Goal: Information Seeking & Learning: Learn about a topic

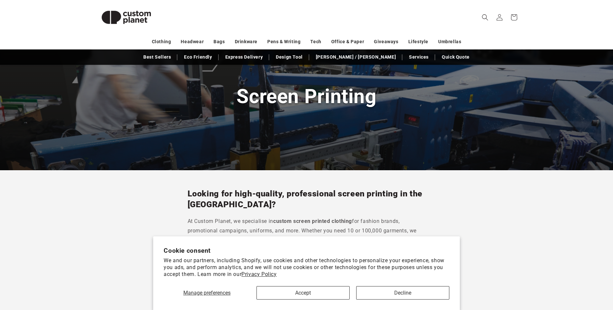
scroll to position [67, 0]
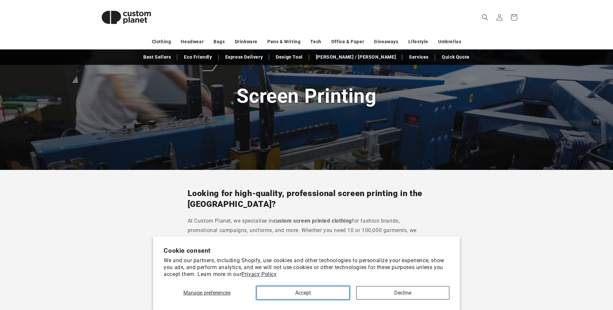
click at [294, 292] on button "Accept" at bounding box center [302, 292] width 93 height 13
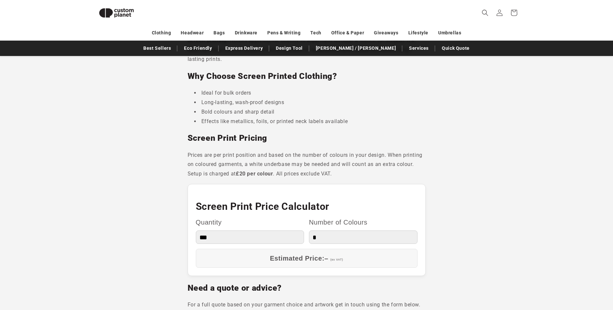
scroll to position [225, 0]
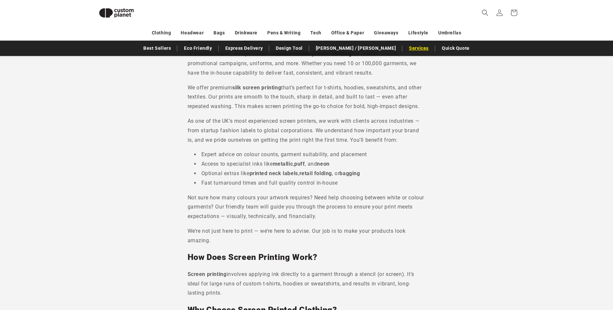
click at [405, 48] on link "Services" at bounding box center [418, 48] width 26 height 11
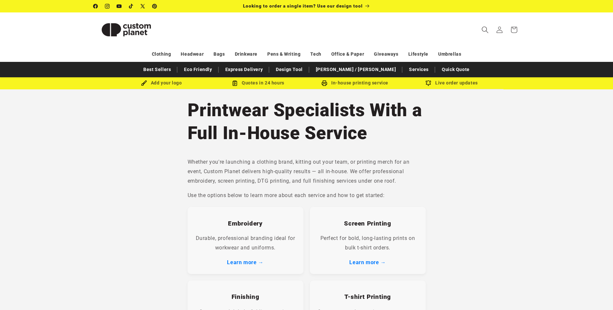
click at [483, 30] on icon "Search" at bounding box center [484, 29] width 7 height 7
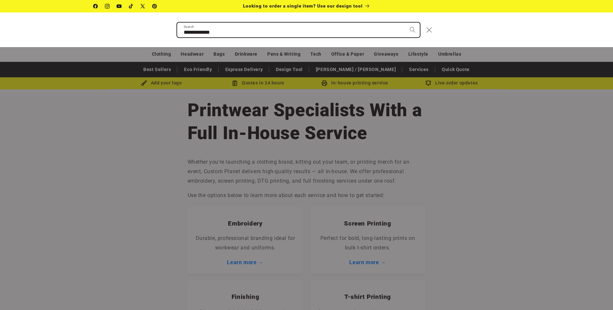
type input "**********"
click at [405, 23] on button "Search" at bounding box center [412, 30] width 14 height 14
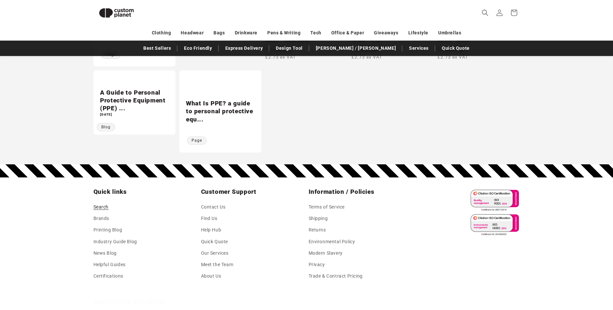
scroll to position [225, 0]
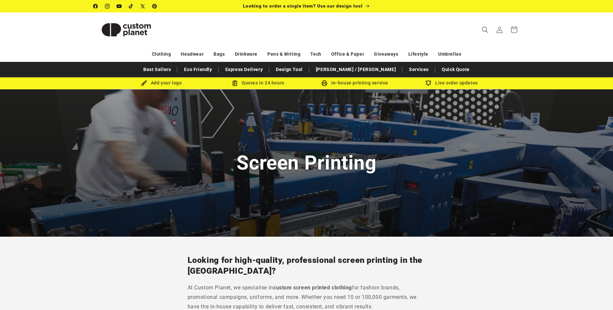
scroll to position [225, 0]
